Goal: Use online tool/utility: Use online tool/utility

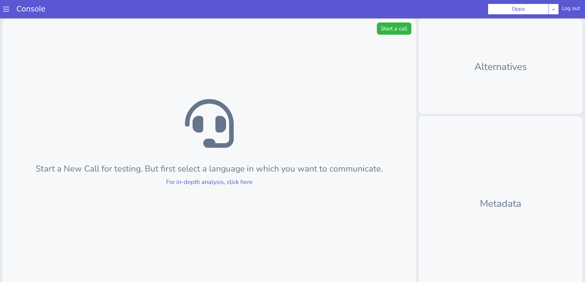
scroll to position [26, 0]
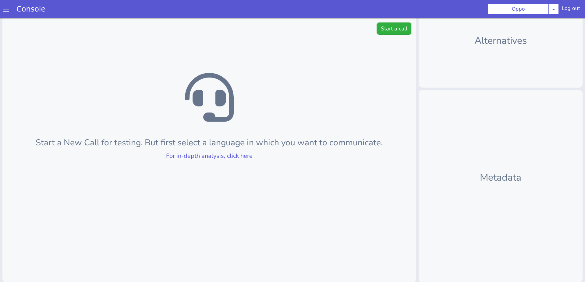
click at [387, 30] on button "Start a call" at bounding box center [394, 29] width 34 height 12
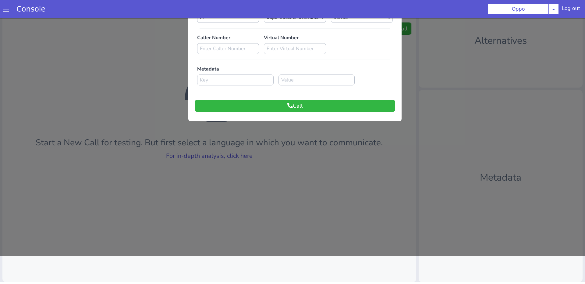
scroll to position [0, 0]
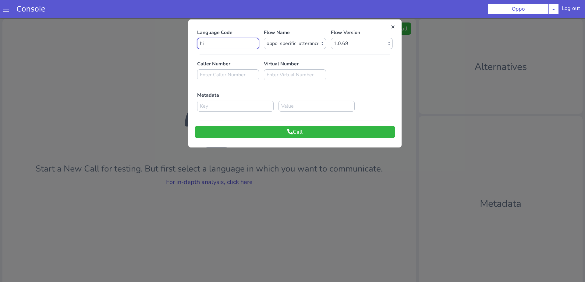
click at [217, 45] on input "hi" at bounding box center [228, 43] width 62 height 11
click at [351, 54] on div at bounding box center [294, 54] width 195 height 5
click at [311, 40] on select "Select Flow Rough Work oppo_specific_utterance_en Demo_bot_oppo OPPO_STUDIO far…" at bounding box center [295, 43] width 62 height 11
click at [339, 133] on button "Call" at bounding box center [295, 132] width 200 height 12
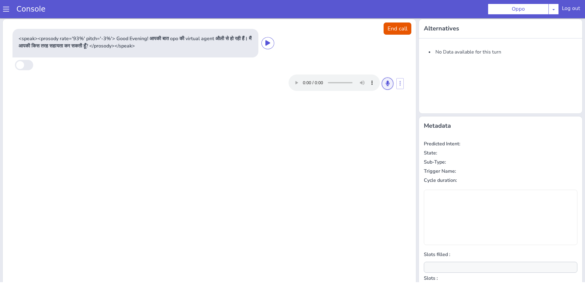
click at [385, 80] on button at bounding box center [388, 84] width 12 height 12
click at [386, 84] on icon at bounding box center [387, 83] width 4 height 5
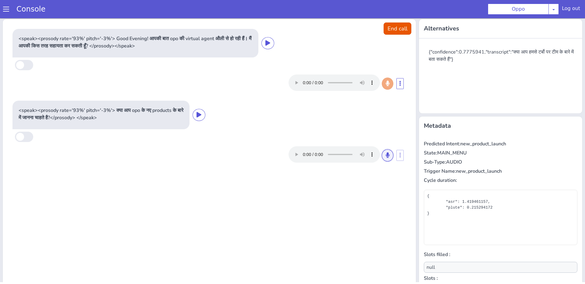
click at [385, 155] on icon at bounding box center [387, 155] width 4 height 5
click at [388, 155] on icon at bounding box center [387, 155] width 4 height 5
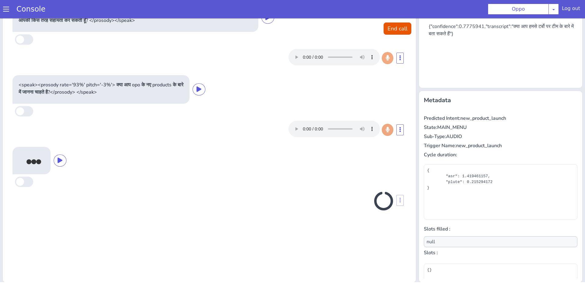
scroll to position [26, 0]
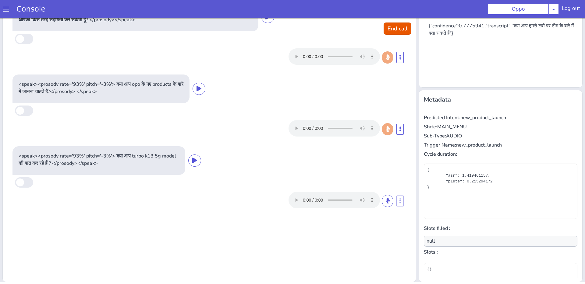
type input "oppo_model_name"
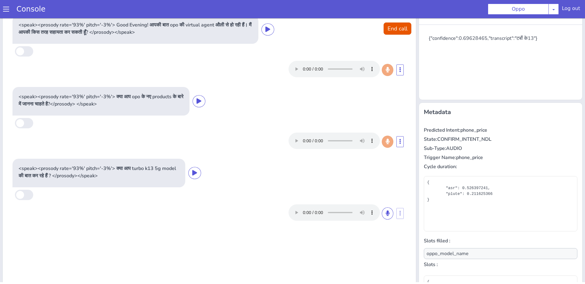
scroll to position [12, 0]
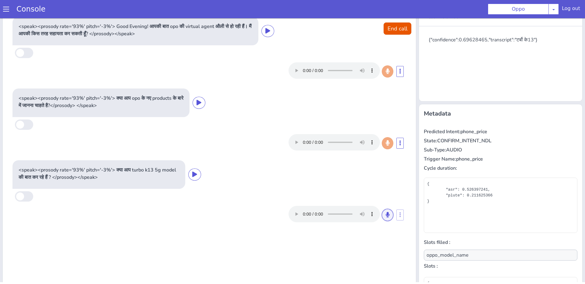
click at [390, 215] on button at bounding box center [388, 215] width 12 height 12
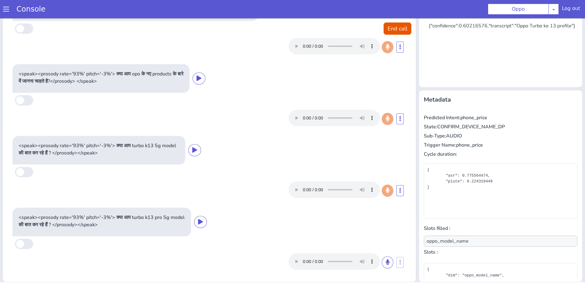
scroll to position [55, 0]
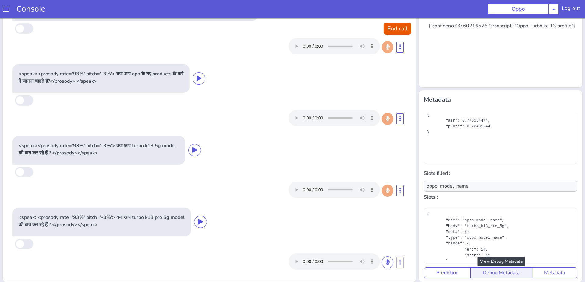
click at [496, 272] on button "Debug Metadata" at bounding box center [501, 273] width 62 height 11
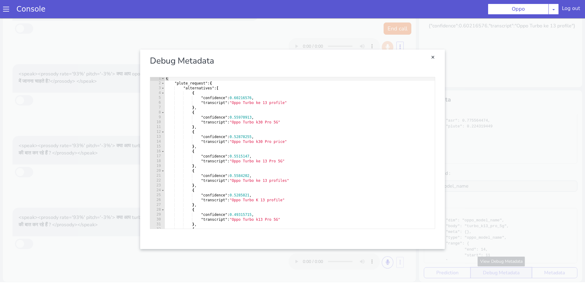
scroll to position [37, 0]
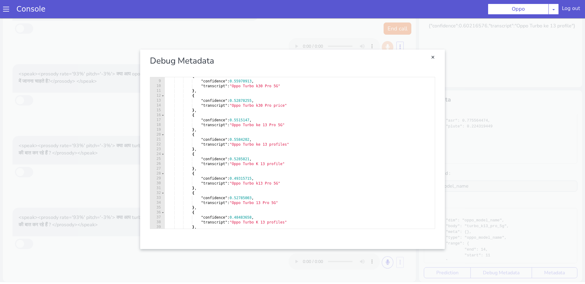
click at [432, 53] on div "Debug Metadata" at bounding box center [292, 61] width 295 height 23
click at [432, 55] on link "Close" at bounding box center [432, 58] width 6 height 6
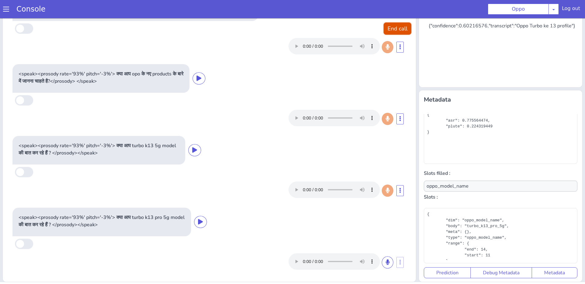
click at [403, 30] on button "End call" at bounding box center [397, 29] width 28 height 12
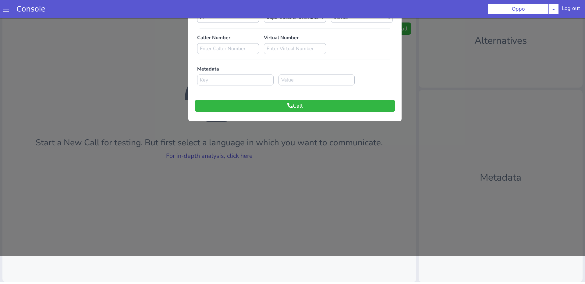
click at [326, 174] on div at bounding box center [292, 123] width 585 height 266
